Goal: Check status: Check status

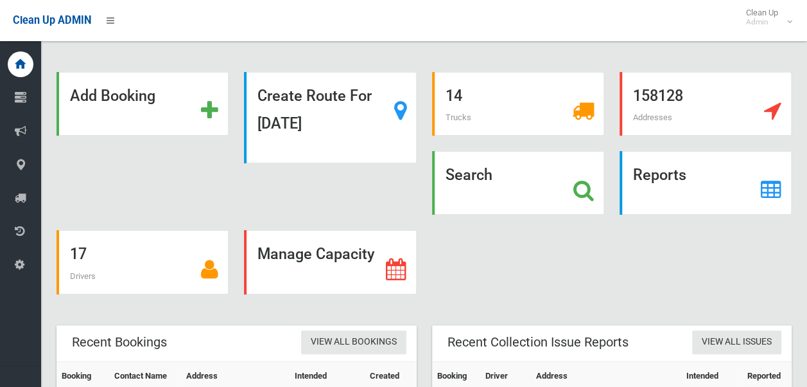
click at [479, 173] on strong "Search" at bounding box center [469, 175] width 47 height 18
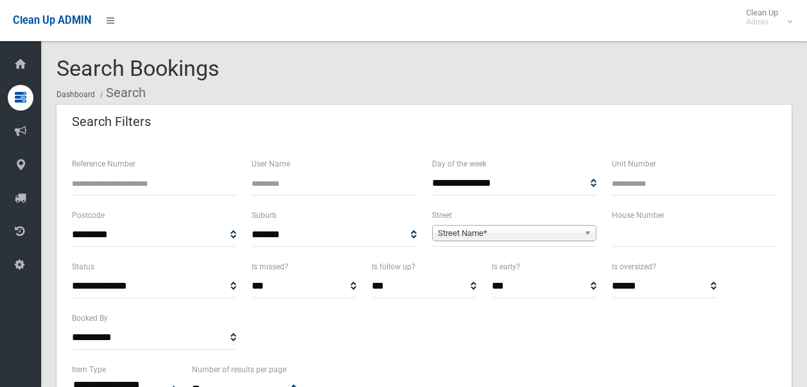
select select
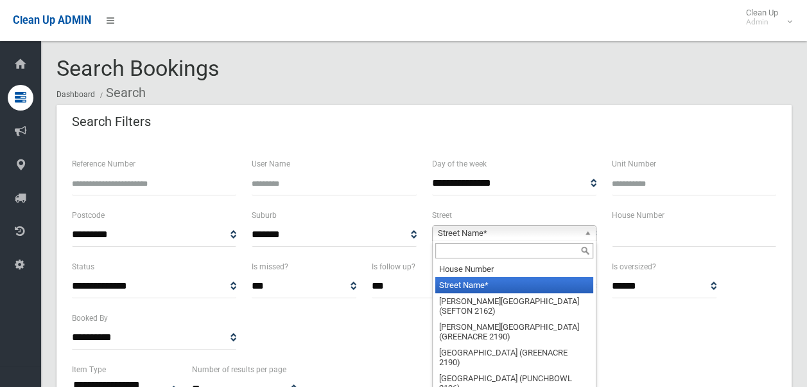
click at [486, 231] on span "Street Name*" at bounding box center [508, 232] width 141 height 15
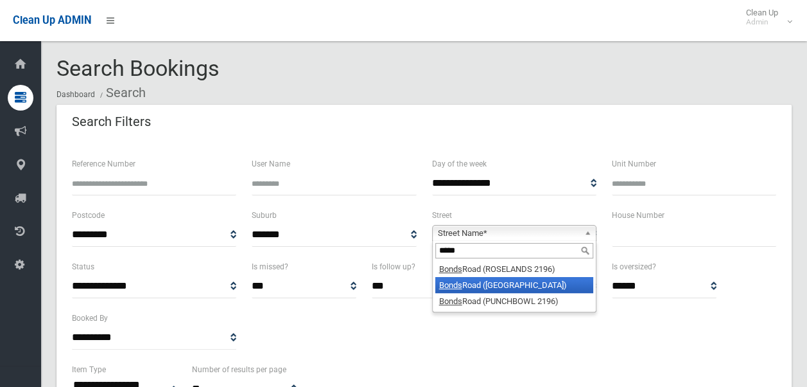
type input "*****"
click at [493, 283] on li "Bonds Road (RIVERWOOD 2210)" at bounding box center [514, 285] width 158 height 16
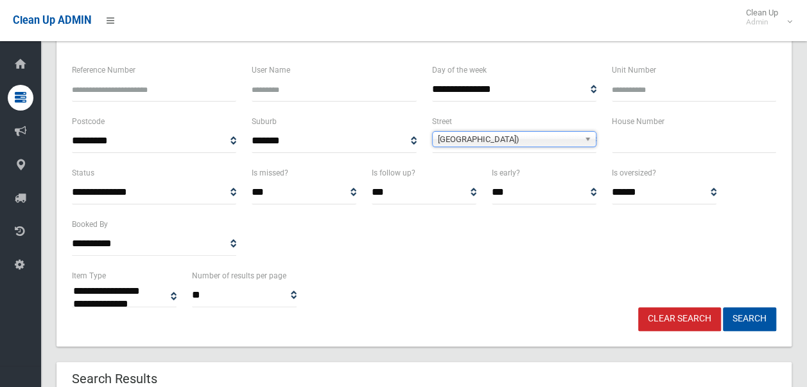
scroll to position [97, 0]
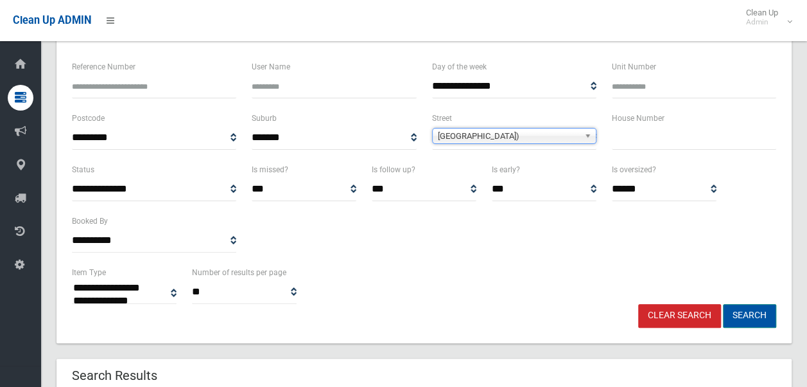
click at [742, 317] on button "Search" at bounding box center [749, 316] width 53 height 24
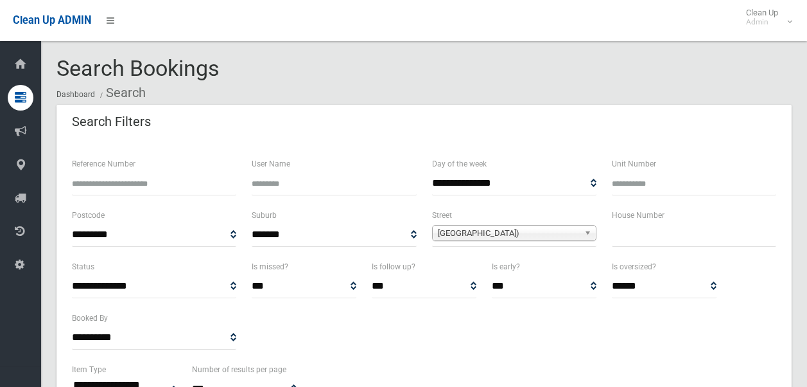
select select
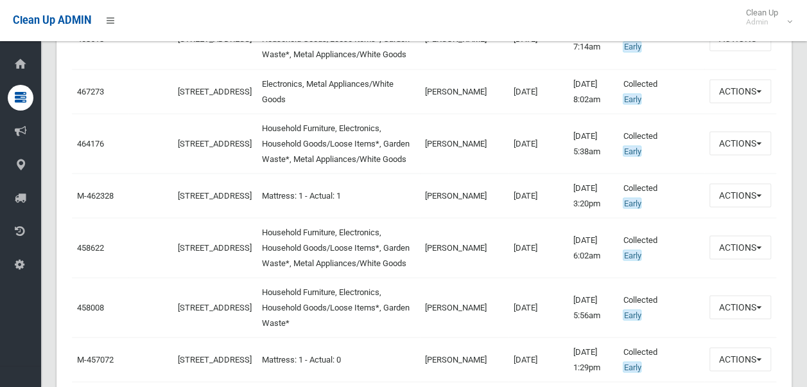
scroll to position [1141, 0]
click at [751, 153] on button "Actions" at bounding box center [741, 142] width 62 height 24
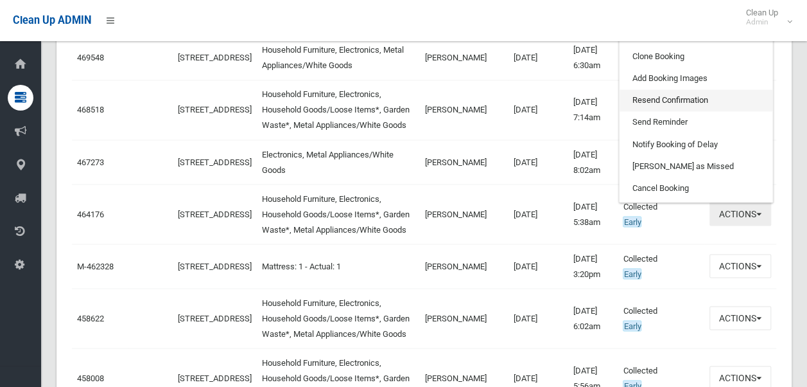
scroll to position [1069, 0]
click at [673, 24] on link "View Booking" at bounding box center [696, 13] width 153 height 22
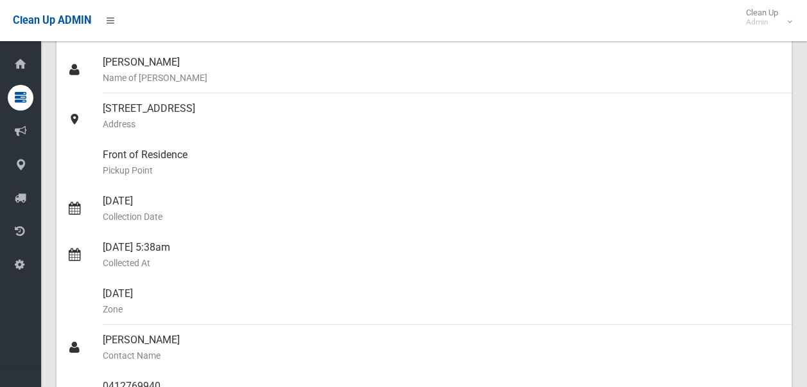
scroll to position [118, 0]
